Goal: Information Seeking & Learning: Learn about a topic

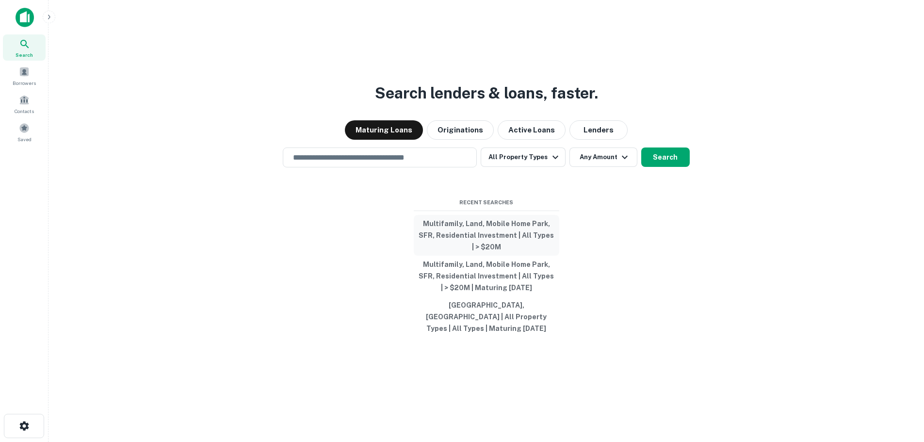
click at [482, 227] on button "Multifamily, Land, Mobile Home Park, SFR, Residential Investment | All Types | …" at bounding box center [487, 235] width 146 height 41
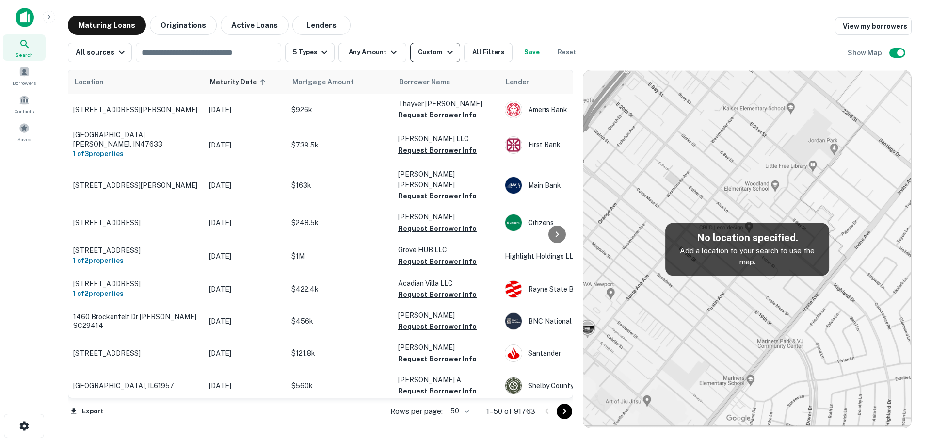
click at [426, 49] on div "Custom" at bounding box center [436, 53] width 37 height 12
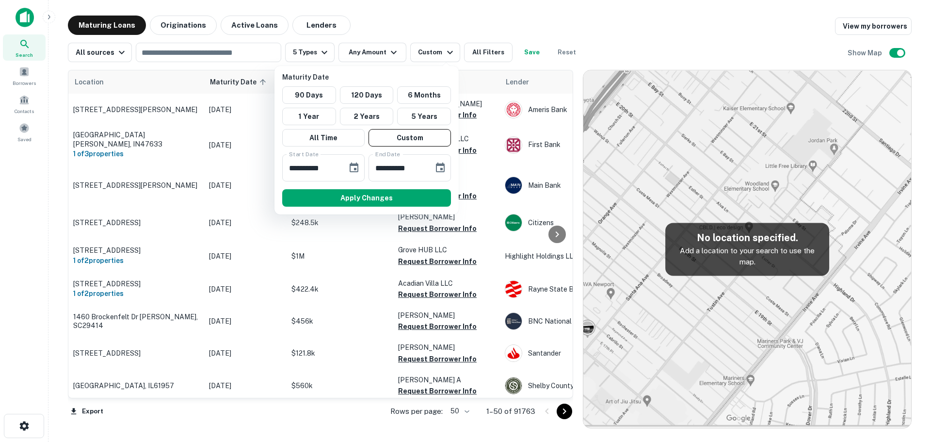
click at [513, 21] on div at bounding box center [465, 221] width 931 height 442
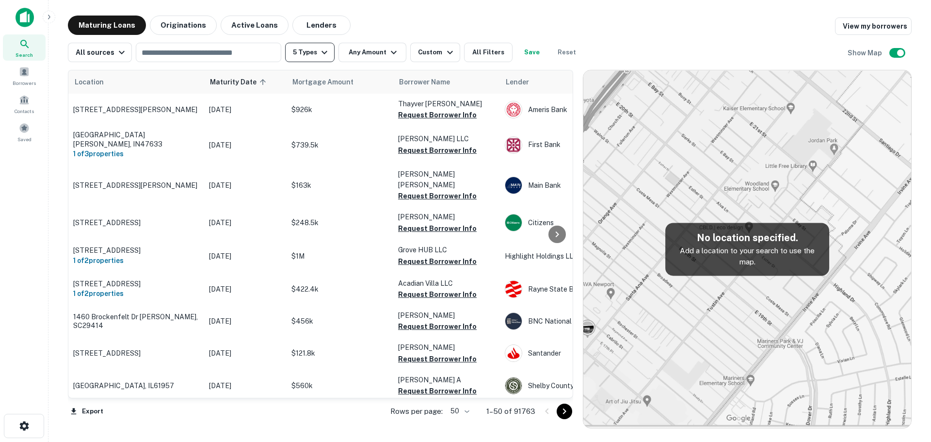
click at [304, 53] on button "5 Types" at bounding box center [309, 52] width 49 height 19
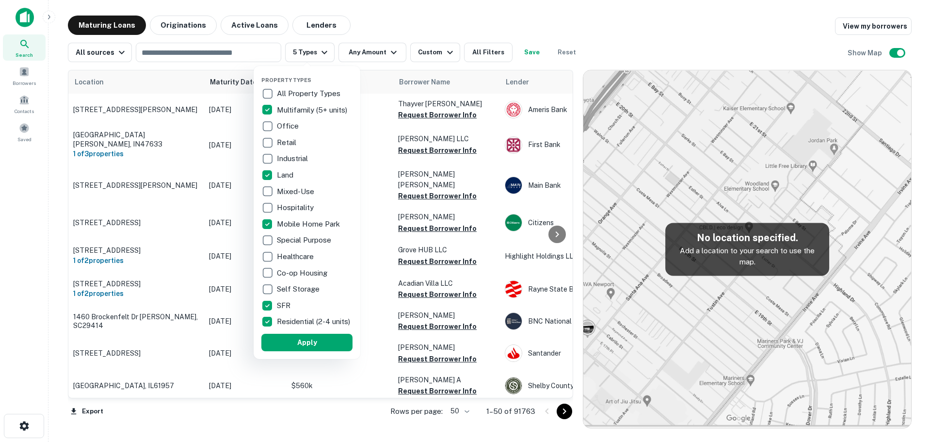
click at [665, 26] on div at bounding box center [465, 221] width 931 height 442
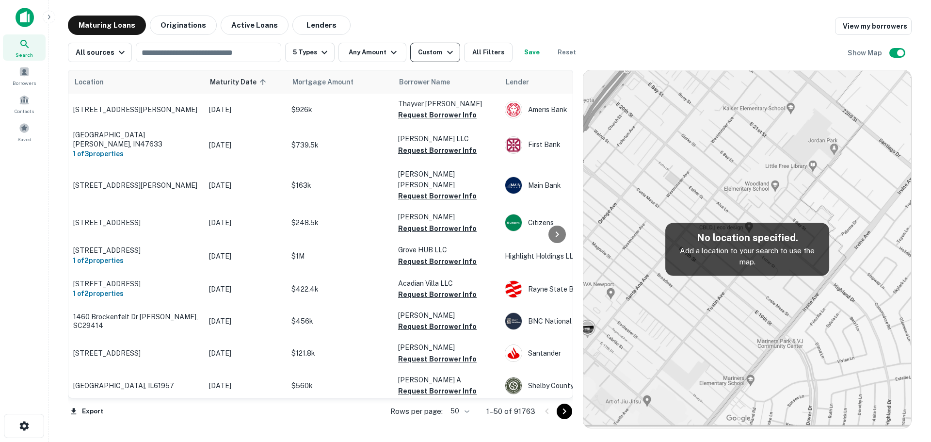
click at [433, 52] on div "Custom" at bounding box center [436, 53] width 37 height 12
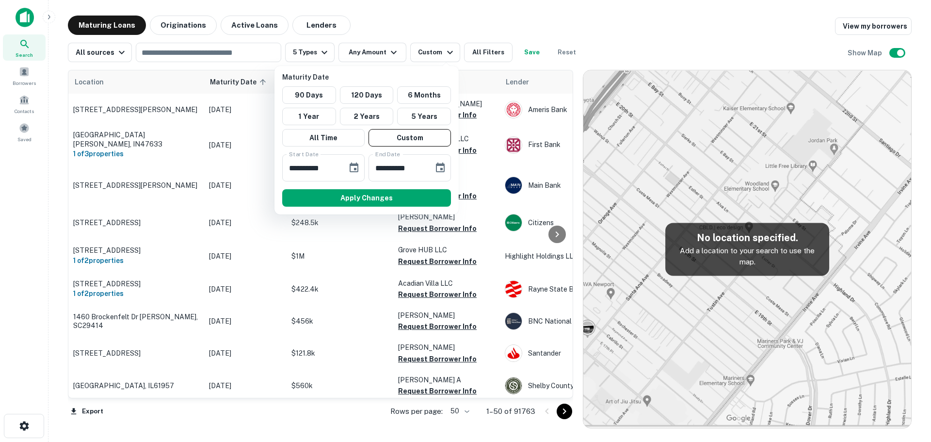
click at [659, 29] on div at bounding box center [465, 221] width 931 height 442
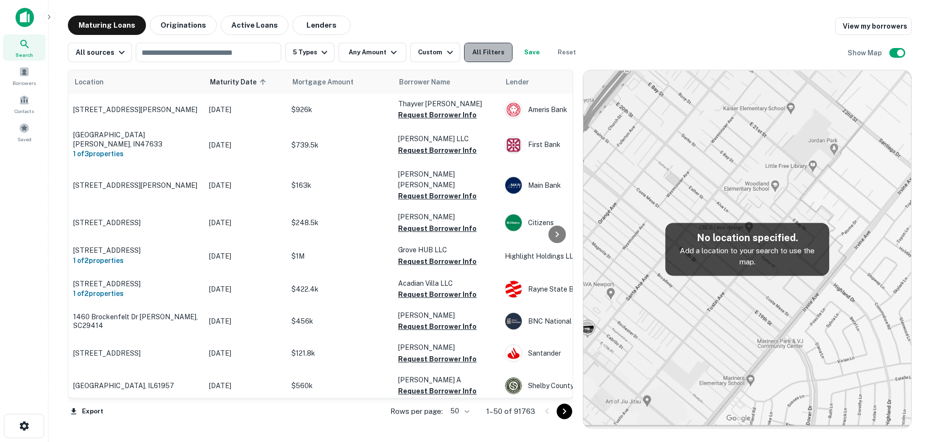
click at [473, 53] on button "All Filters" at bounding box center [488, 52] width 49 height 19
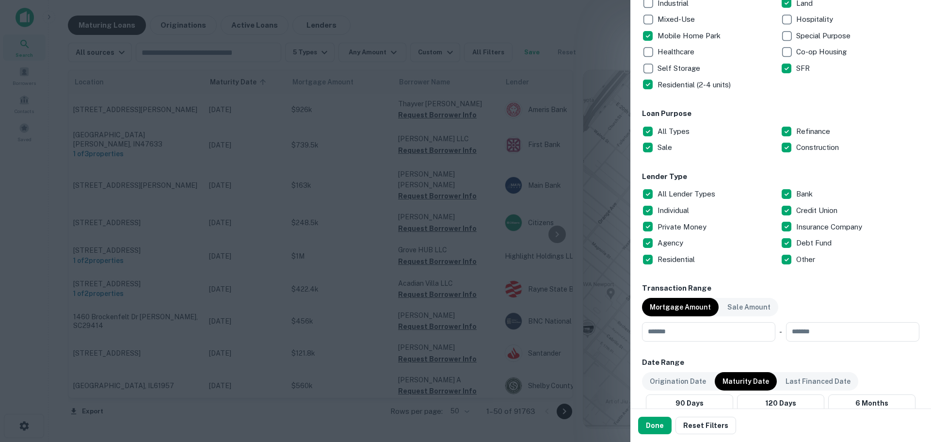
scroll to position [243, 0]
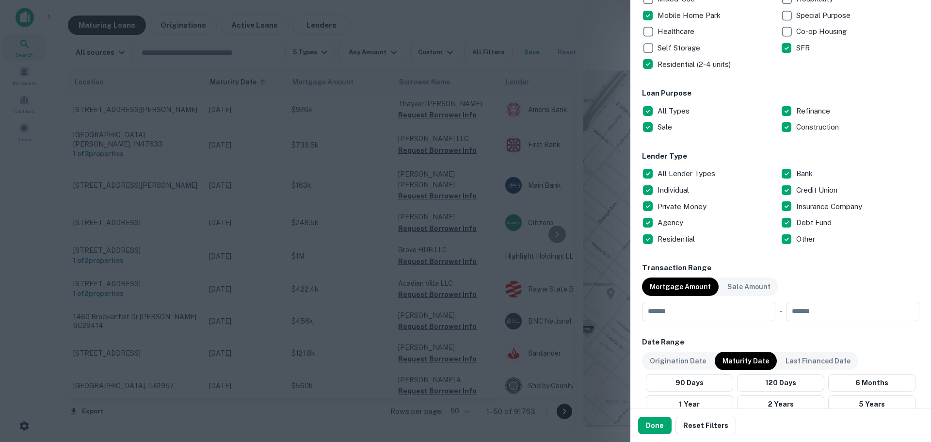
click at [682, 172] on p "All Lender Types" at bounding box center [688, 174] width 60 height 12
click at [681, 206] on p "Private Money" at bounding box center [683, 207] width 51 height 12
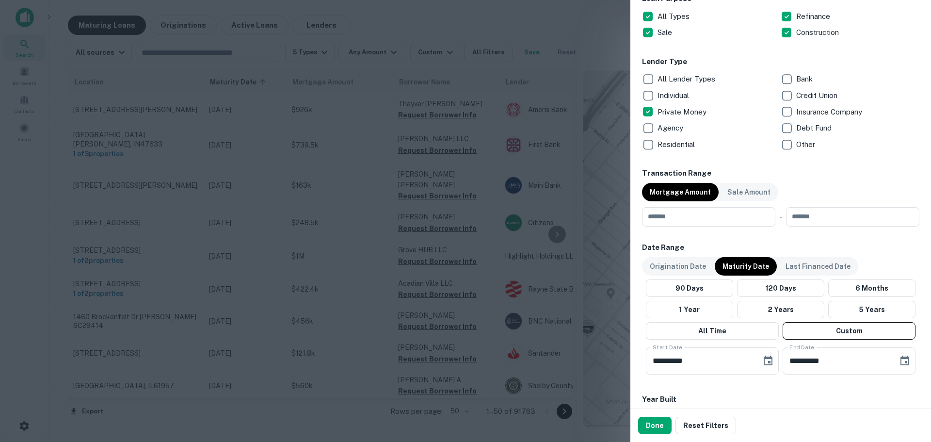
scroll to position [404, 0]
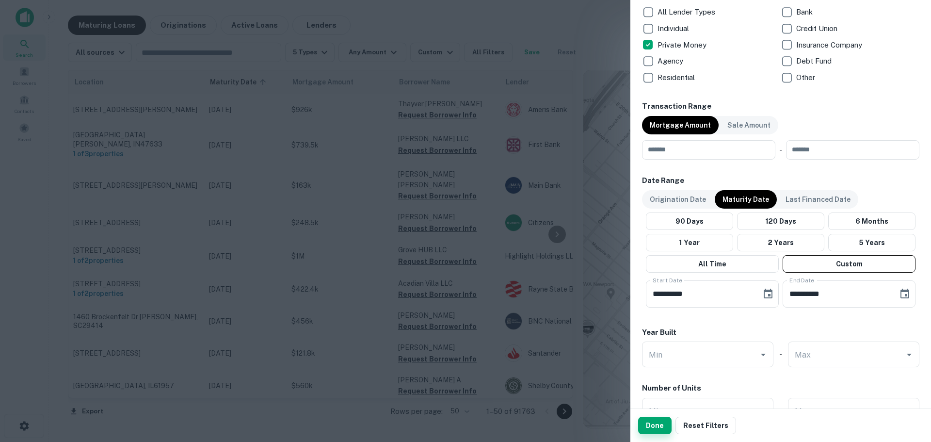
click at [655, 423] on button "Done" at bounding box center [654, 425] width 33 height 17
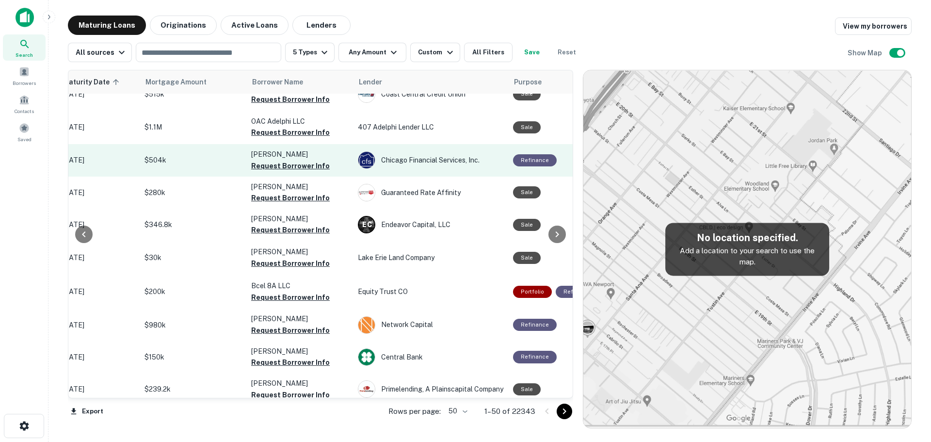
scroll to position [1386, 147]
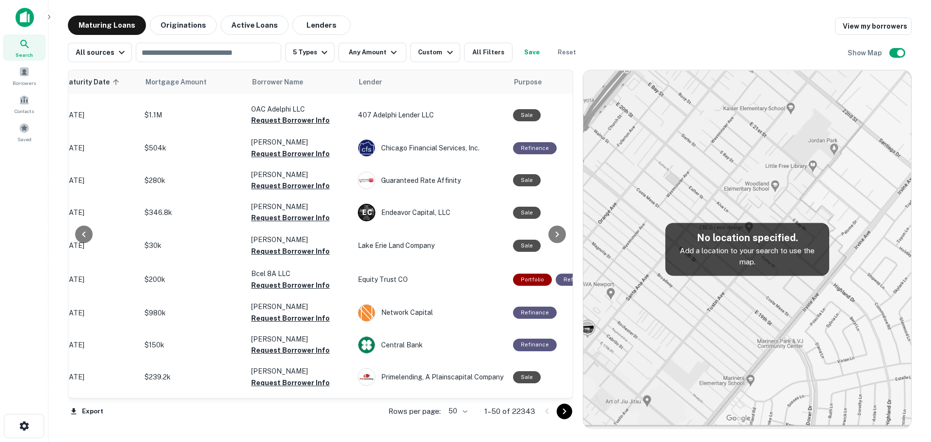
click at [563, 412] on icon "Go to next page" at bounding box center [565, 412] width 12 height 12
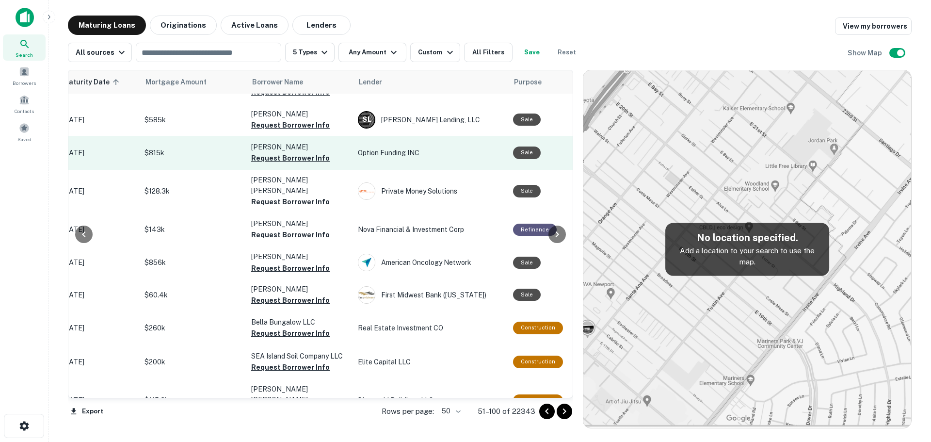
scroll to position [1356, 147]
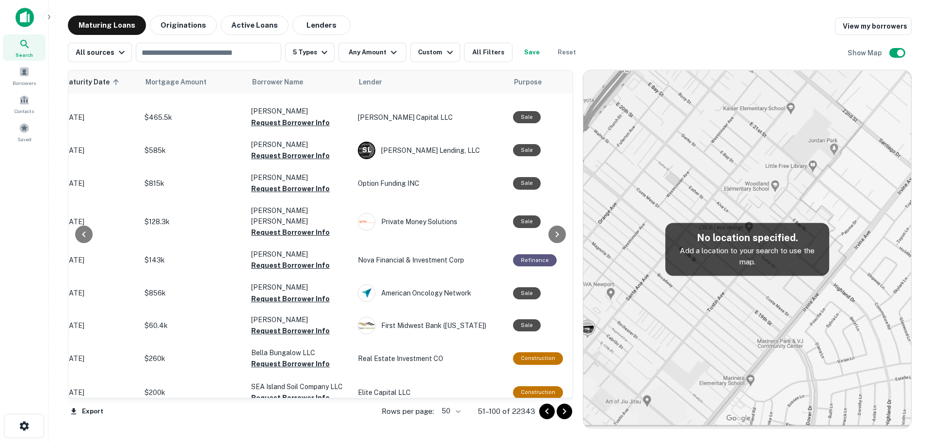
click at [545, 21] on div "Maturing Loans Originations Active Loans Lenders View my borrowers" at bounding box center [490, 25] width 844 height 19
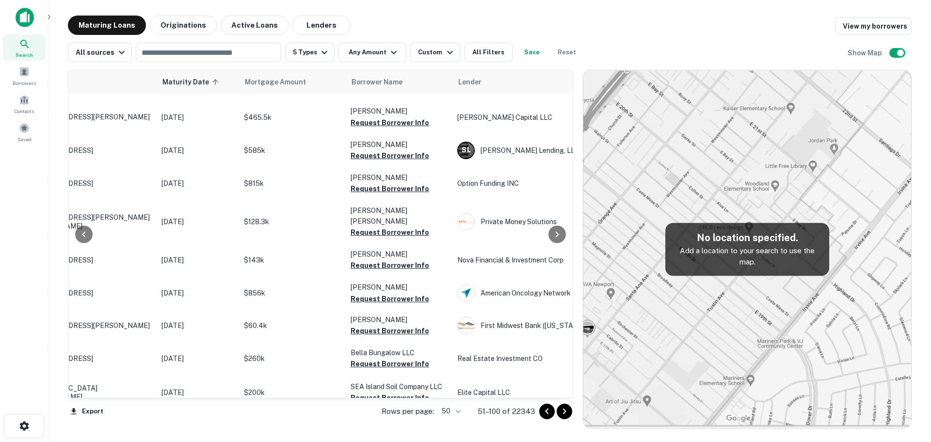
scroll to position [1356, 0]
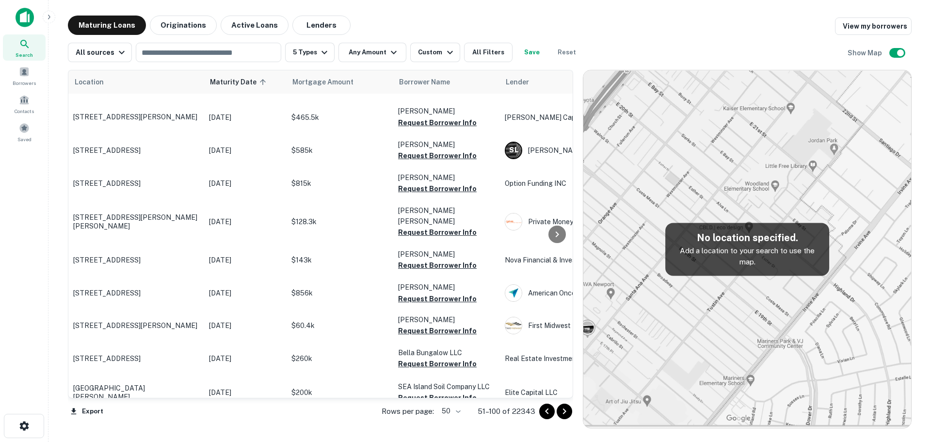
click at [545, 27] on div "Maturing Loans Originations Active Loans Lenders View my borrowers" at bounding box center [490, 25] width 844 height 19
click at [565, 21] on div "Maturing Loans Originations Active Loans Lenders View my borrowers" at bounding box center [490, 25] width 844 height 19
click at [594, 21] on div "Maturing Loans Originations Active Loans Lenders View my borrowers" at bounding box center [490, 25] width 844 height 19
click at [546, 23] on div "Maturing Loans Originations Active Loans Lenders View my borrowers" at bounding box center [490, 25] width 844 height 19
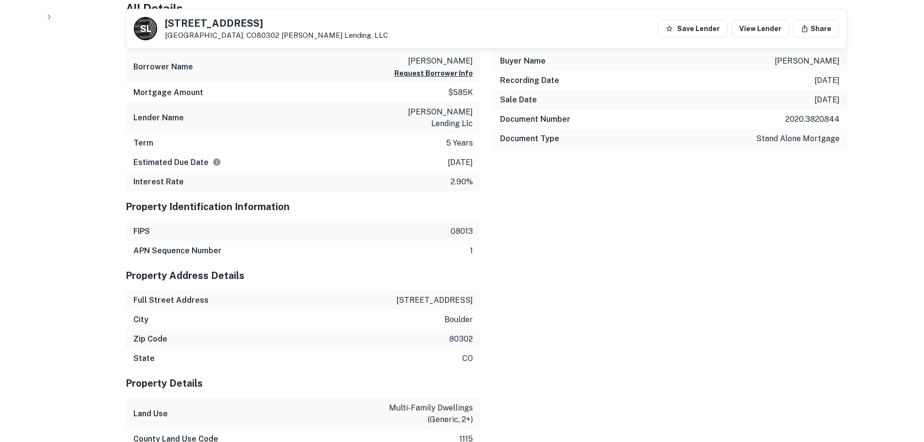
scroll to position [243, 0]
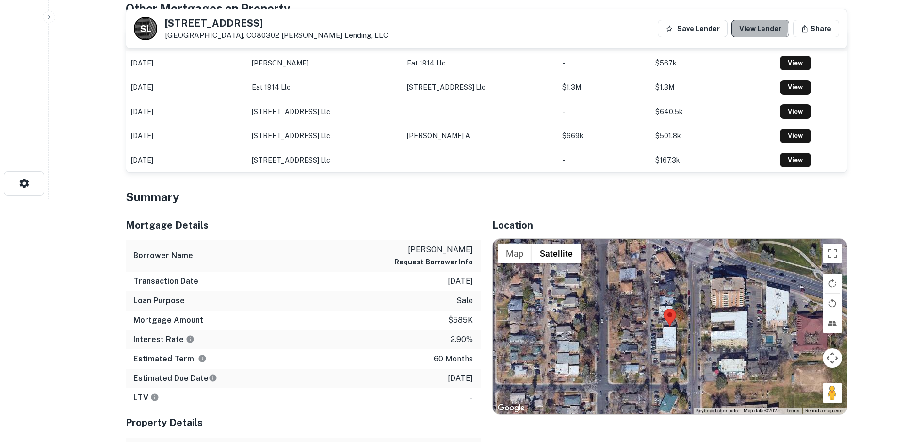
click at [753, 25] on link "View Lender" at bounding box center [760, 28] width 58 height 17
